Goal: Task Accomplishment & Management: Manage account settings

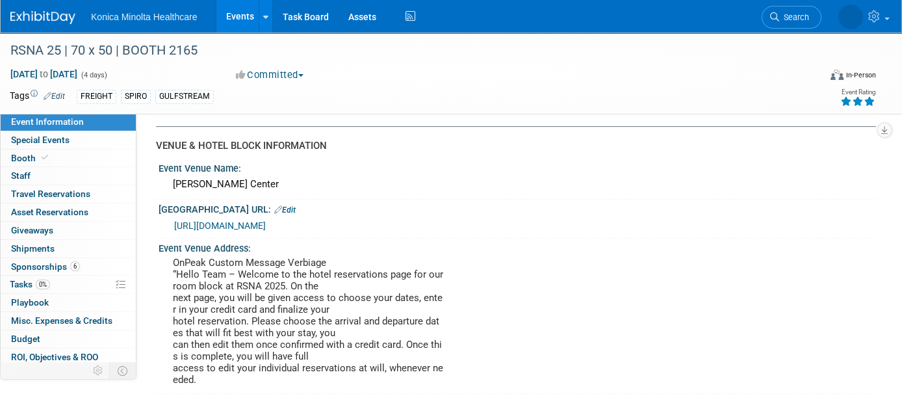
click at [250, 19] on link "Events" at bounding box center [239, 16] width 47 height 32
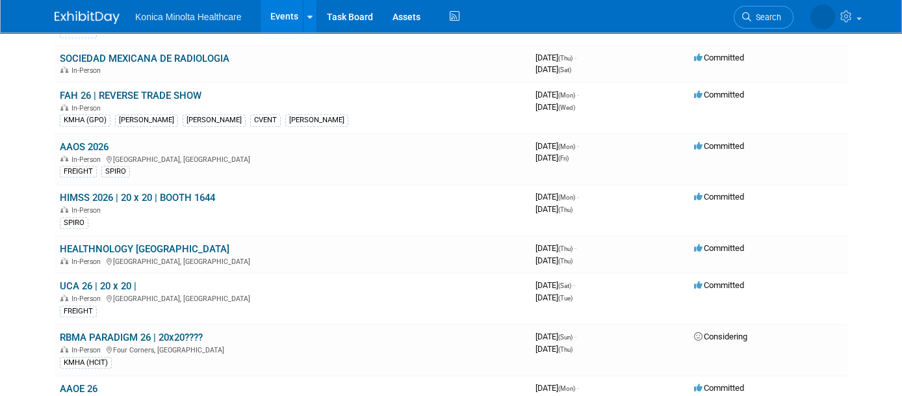
scroll to position [1300, 0]
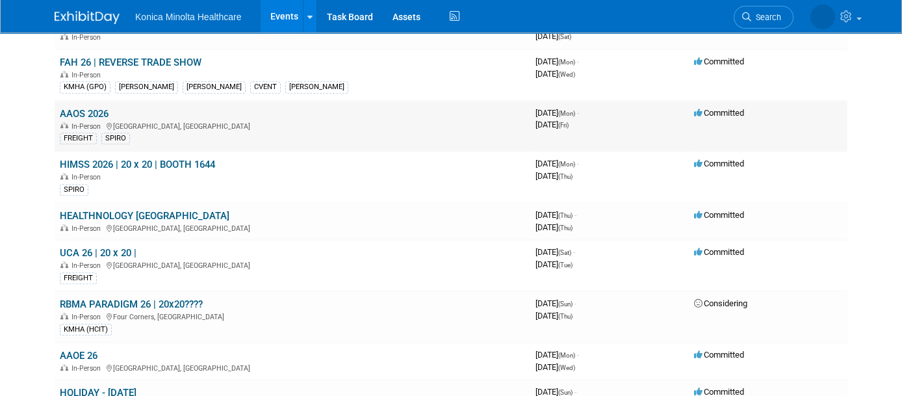
click at [75, 108] on link "AAOS 2026" at bounding box center [84, 114] width 49 height 12
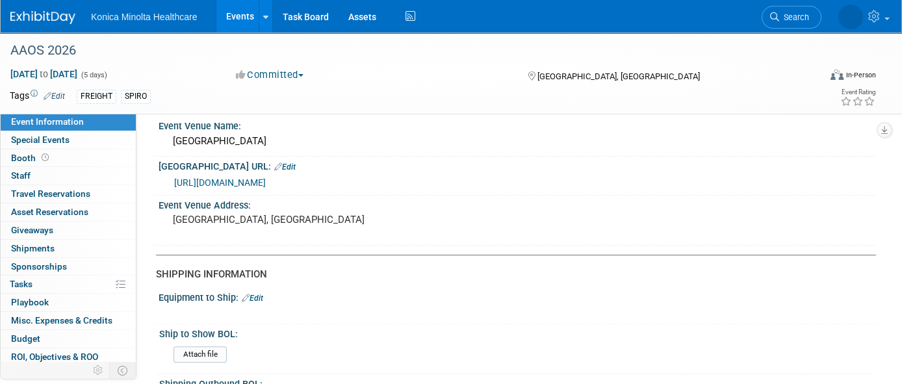
scroll to position [894, 0]
click at [266, 187] on link "https://compass.onpeak.com/e/012607347/0" at bounding box center [220, 182] width 92 height 10
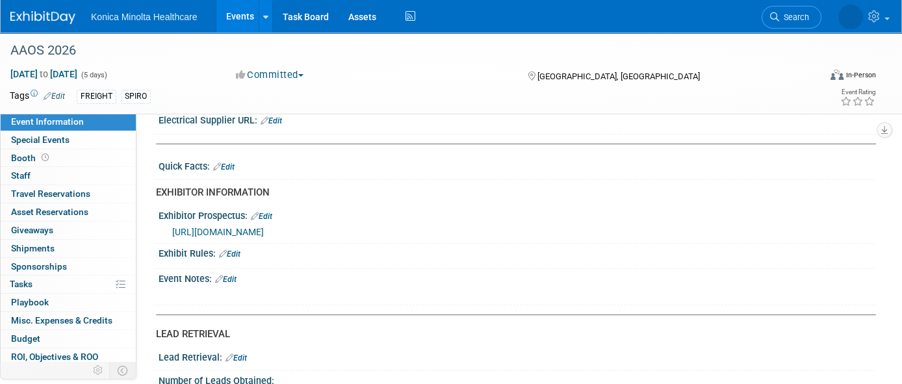
scroll to position [487, 0]
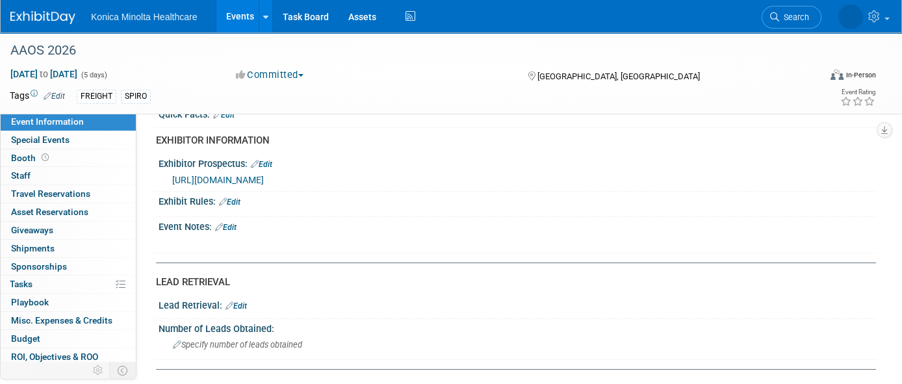
click at [239, 207] on link "Edit" at bounding box center [229, 202] width 21 height 9
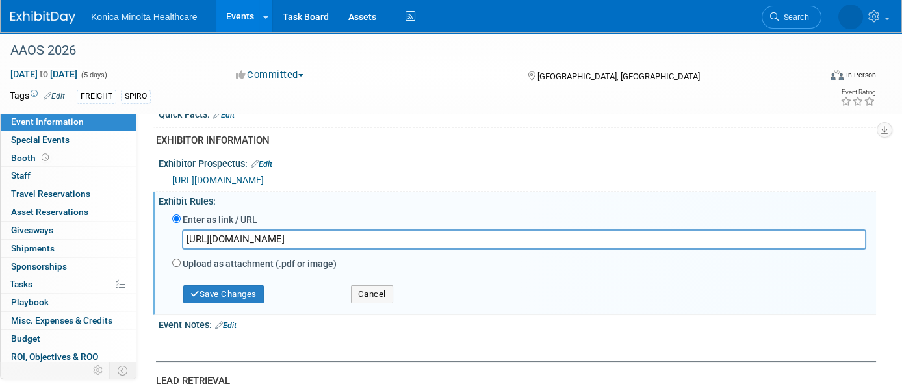
scroll to position [0, 1075]
type input "https://www.aaos.org/annual/exhibit-sponsor/plan-your-exhibit/exhibitor-service…"
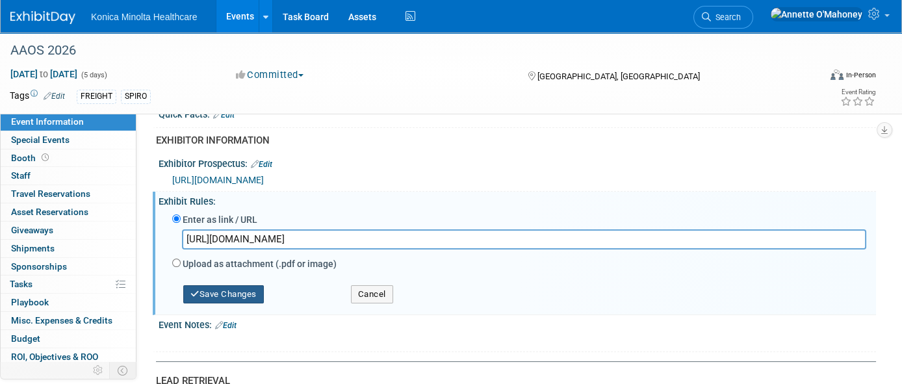
click at [232, 304] on button "Save Changes" at bounding box center [223, 294] width 81 height 18
